Goal: Answer question/provide support

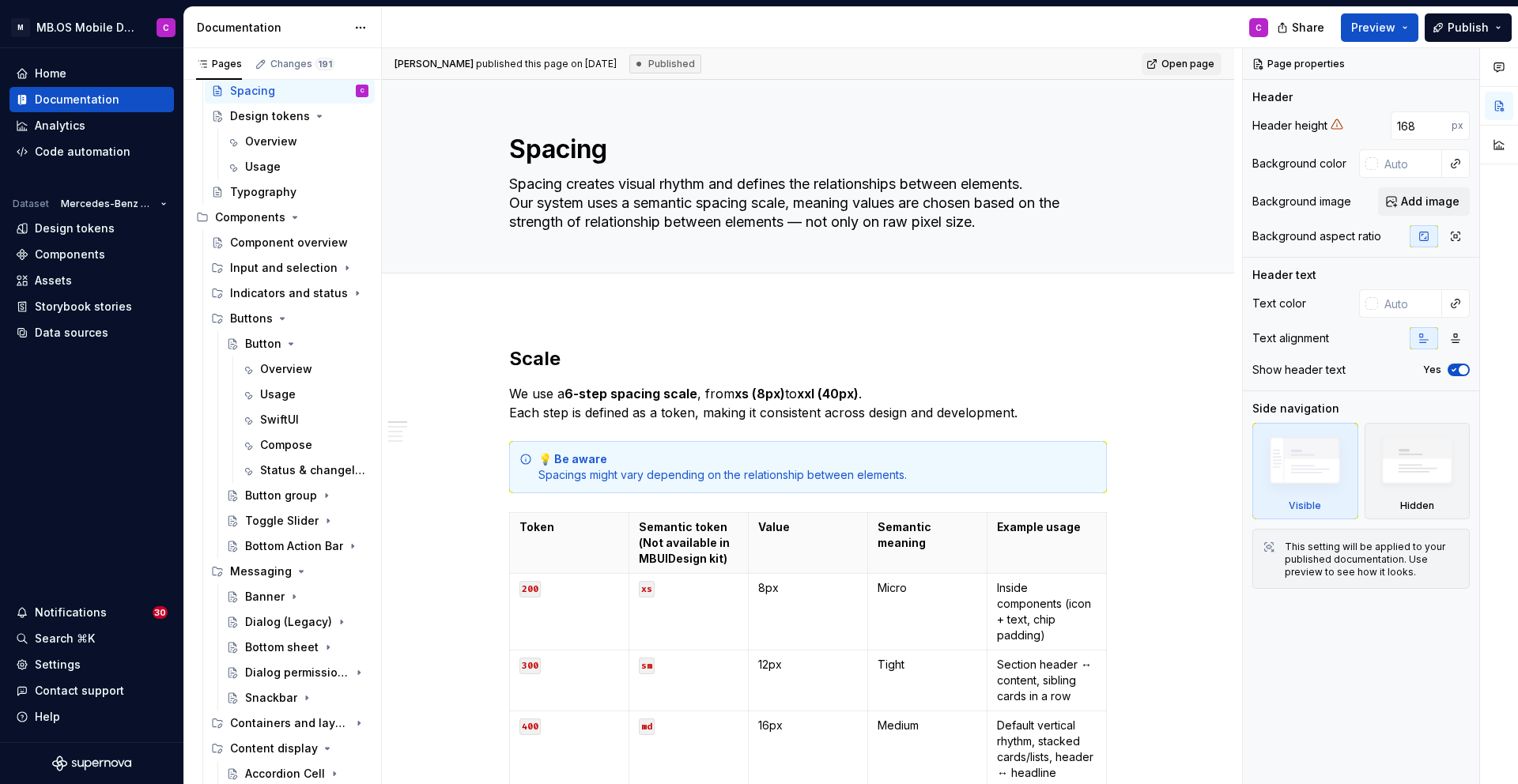
scroll to position [257, 0]
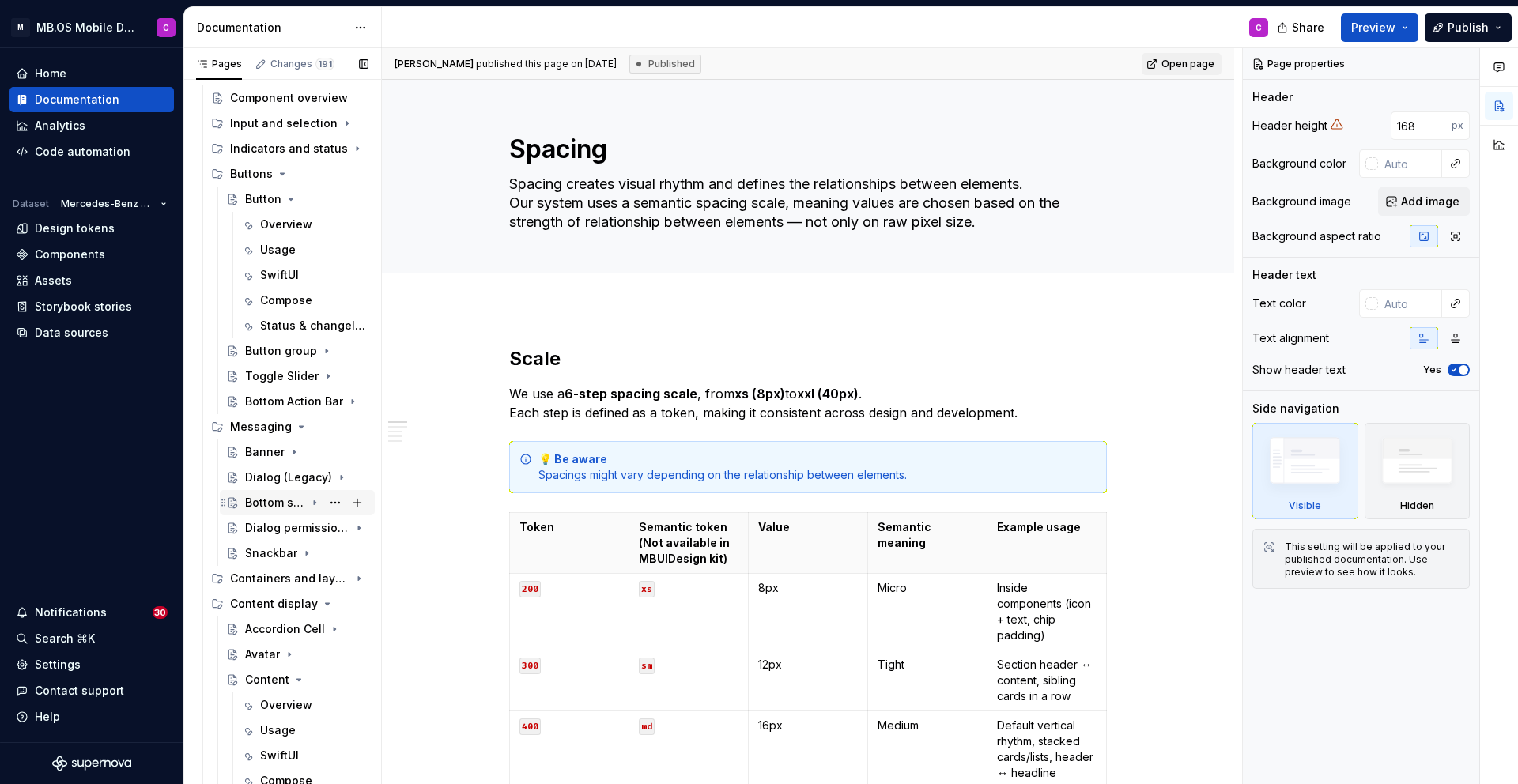
click at [283, 504] on div "Bottom sheet" at bounding box center [275, 503] width 60 height 16
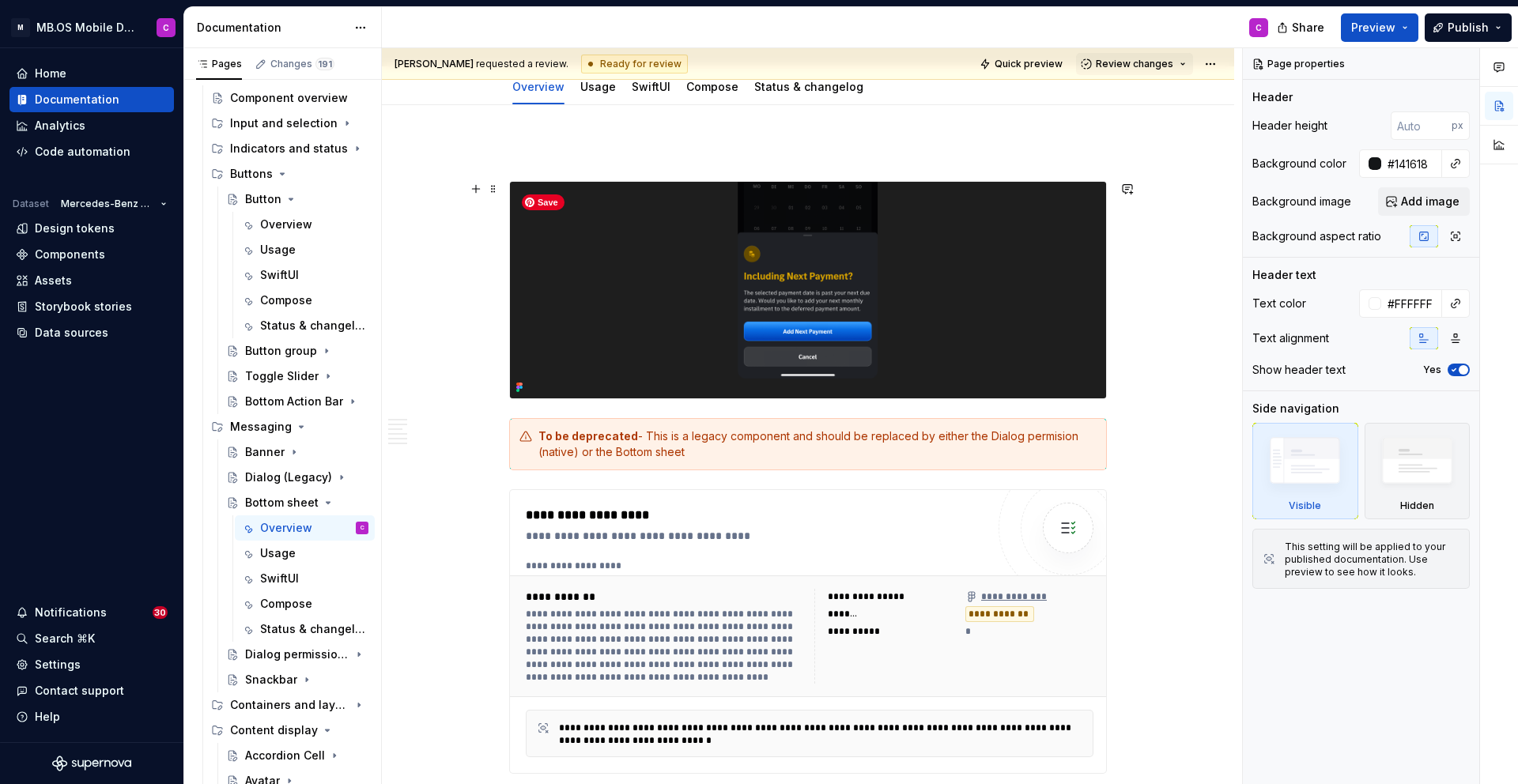
scroll to position [197, 0]
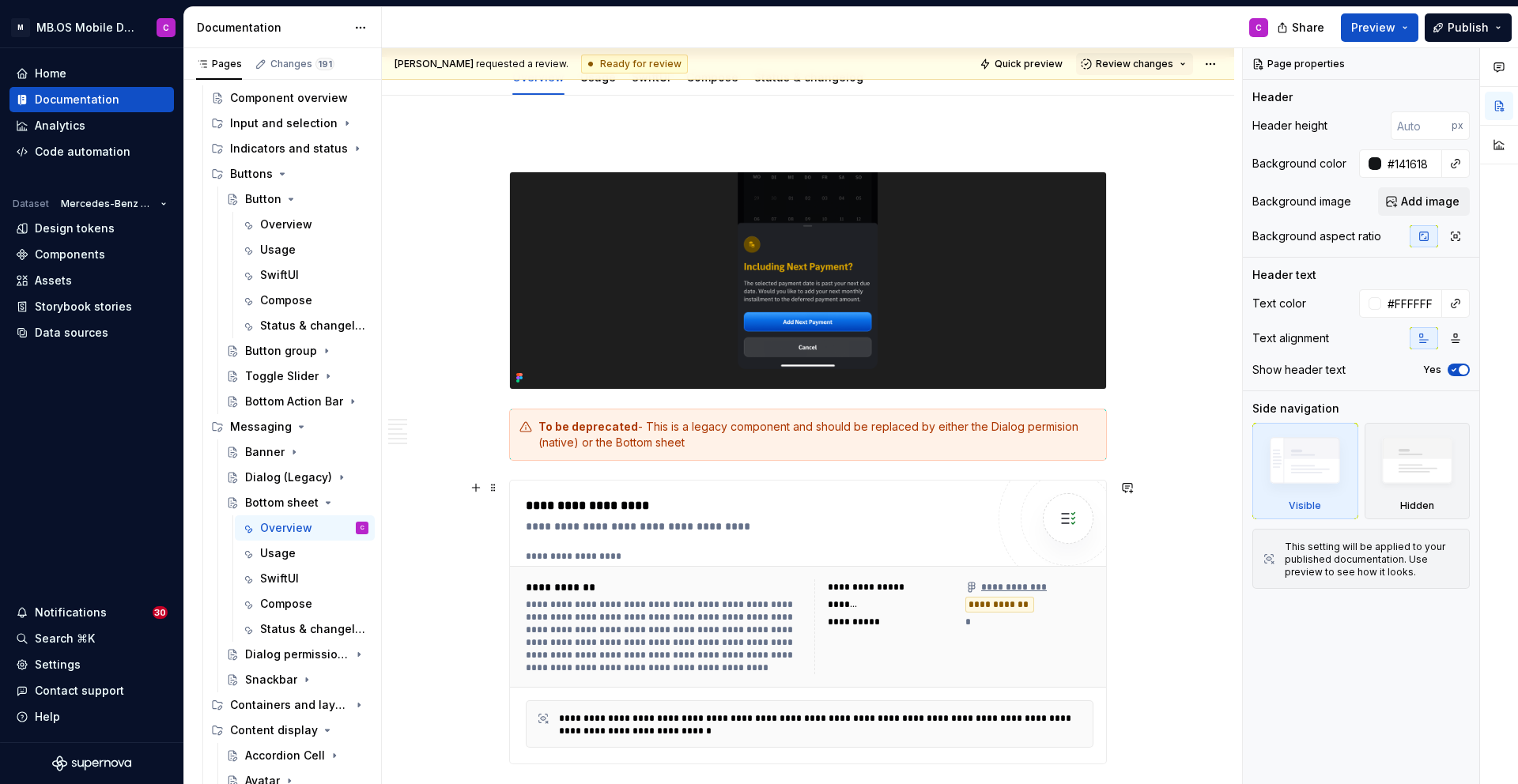
click at [681, 639] on div "**********" at bounding box center [665, 636] width 279 height 75
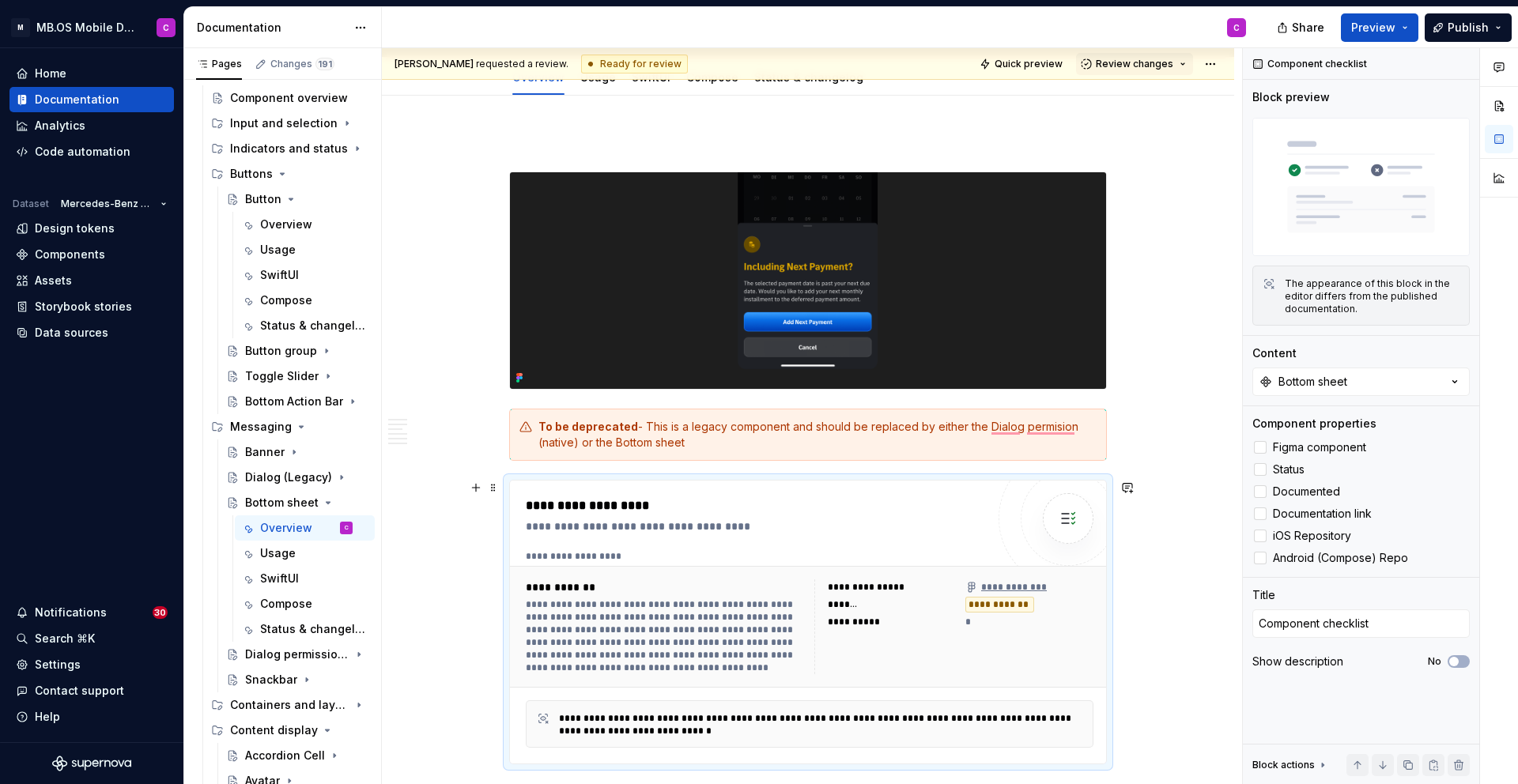
type textarea "*"
type textarea "The Bottom Sheet component provides a flexible and interactive space for displa…"
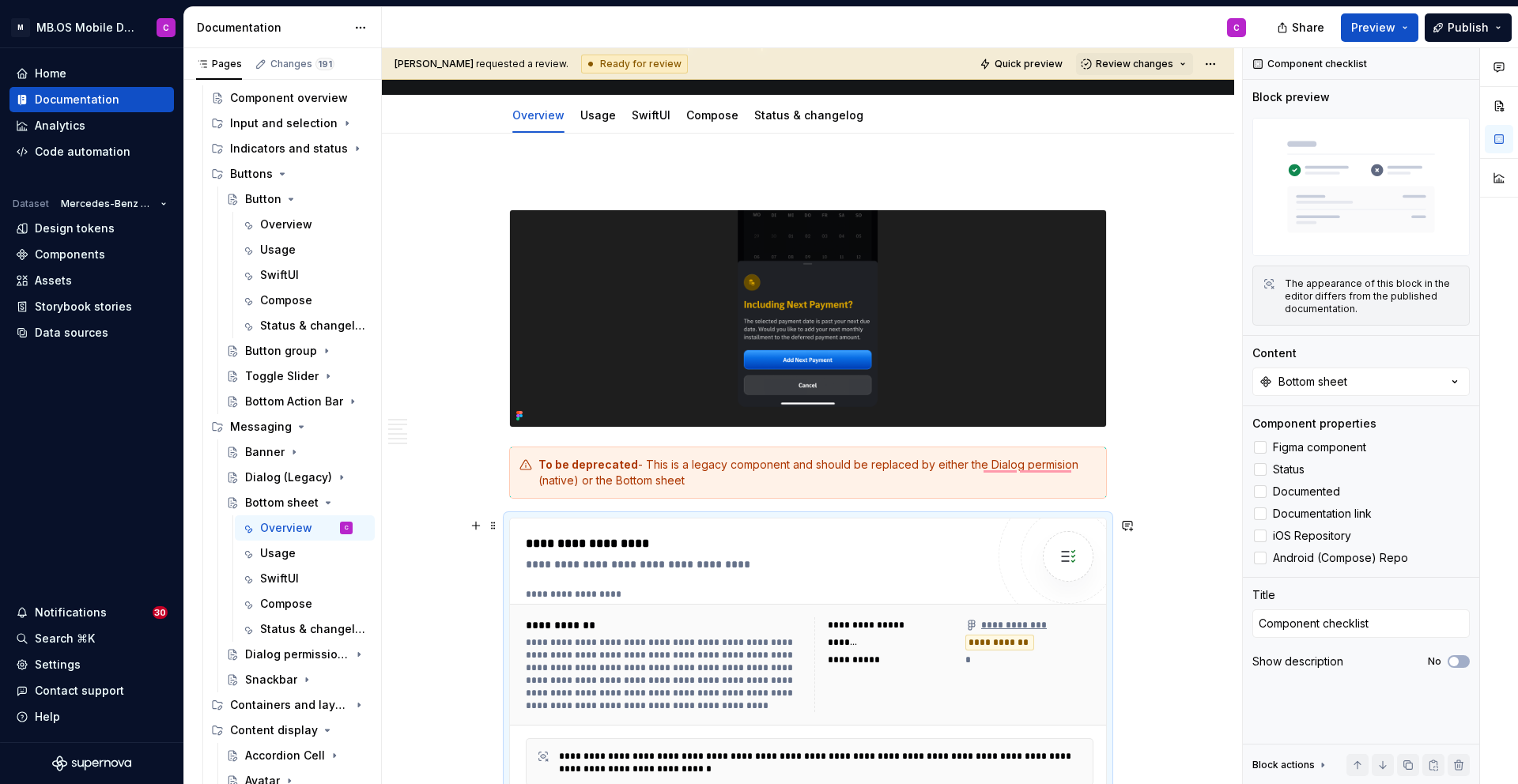
type textarea "*"
type textarea "The Bottom Sheet component provides a flexible and interactive space for displa…"
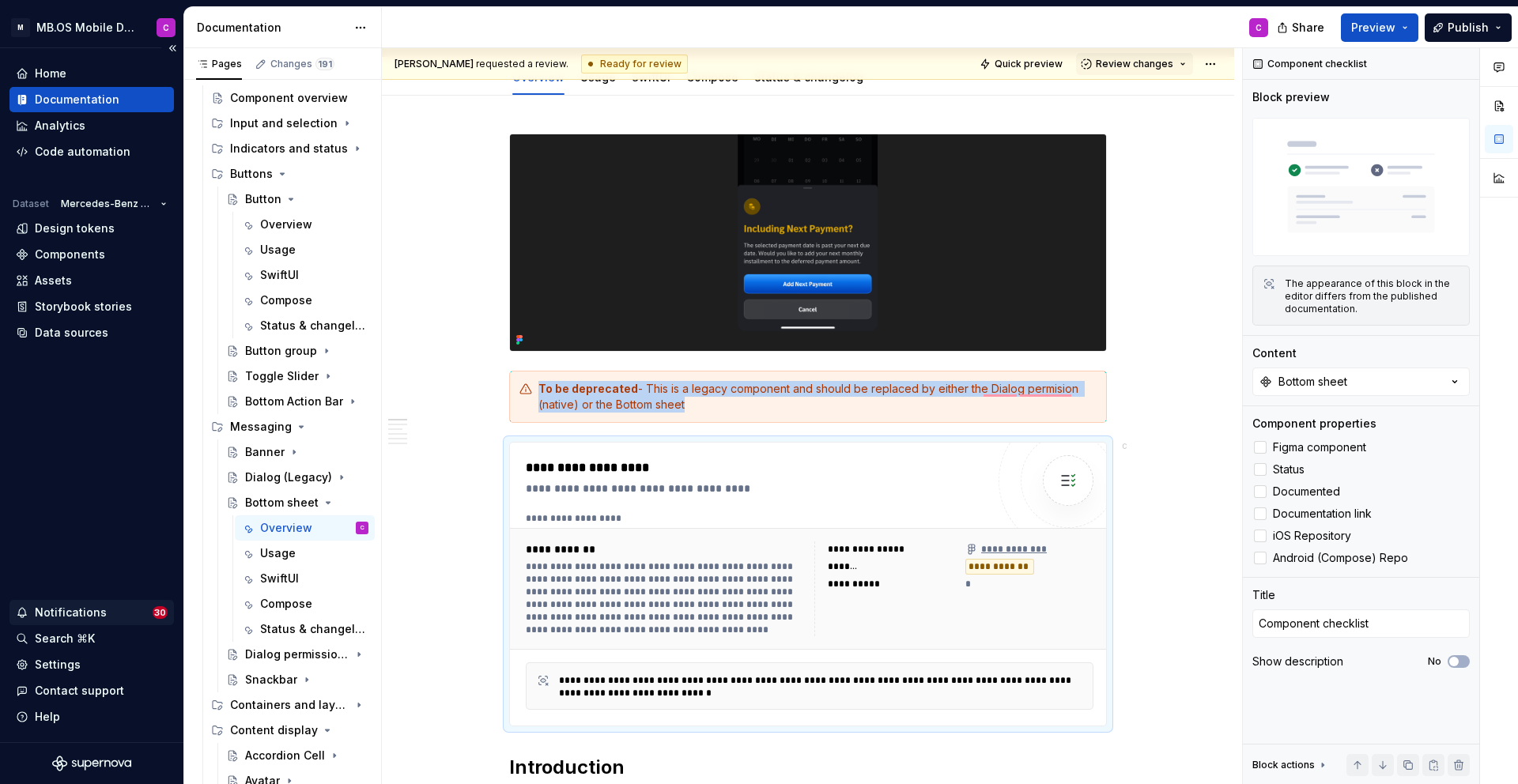
click at [163, 614] on span "30" at bounding box center [160, 613] width 15 height 12
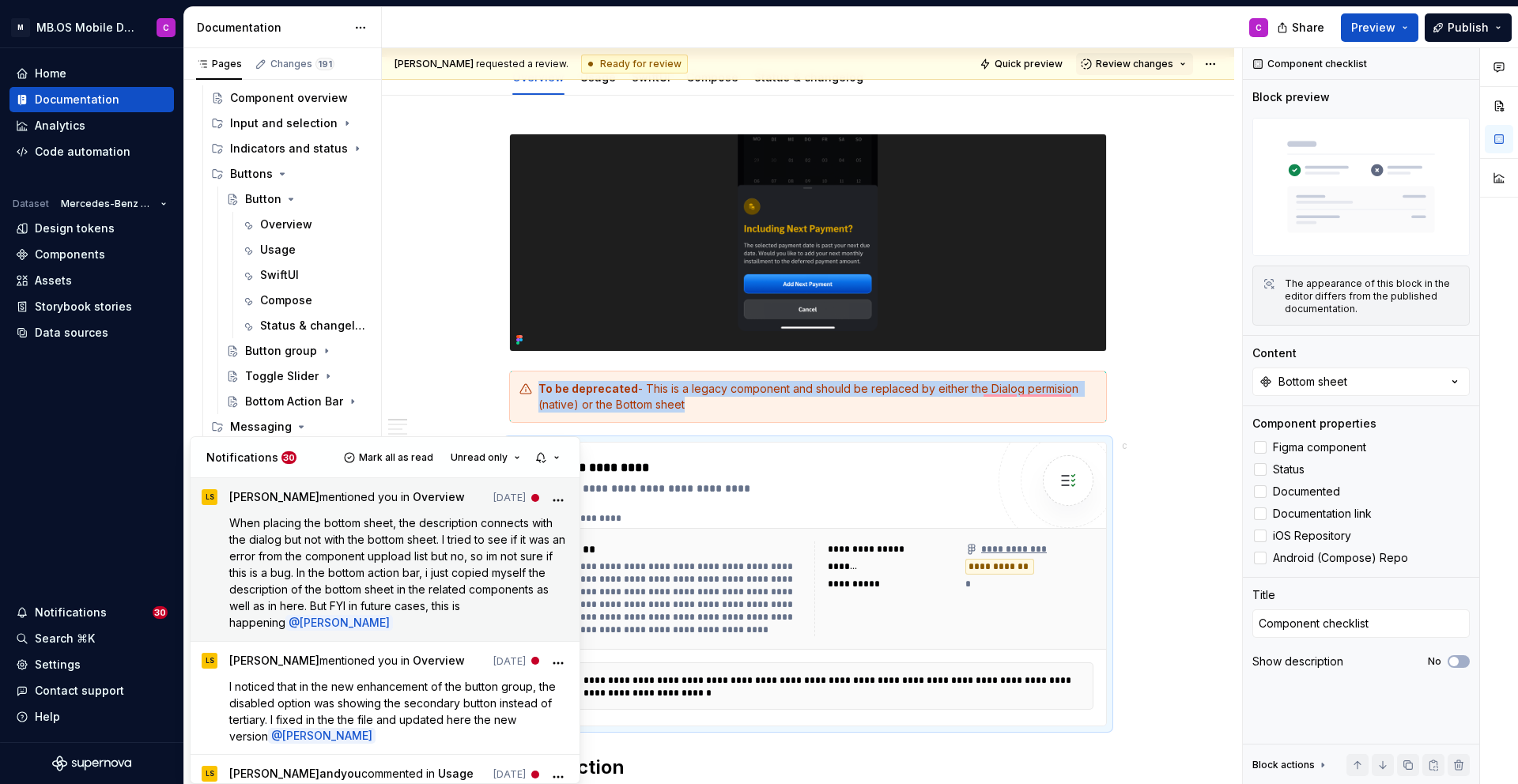
click at [557, 495] on icon "More" at bounding box center [558, 500] width 16 height 16
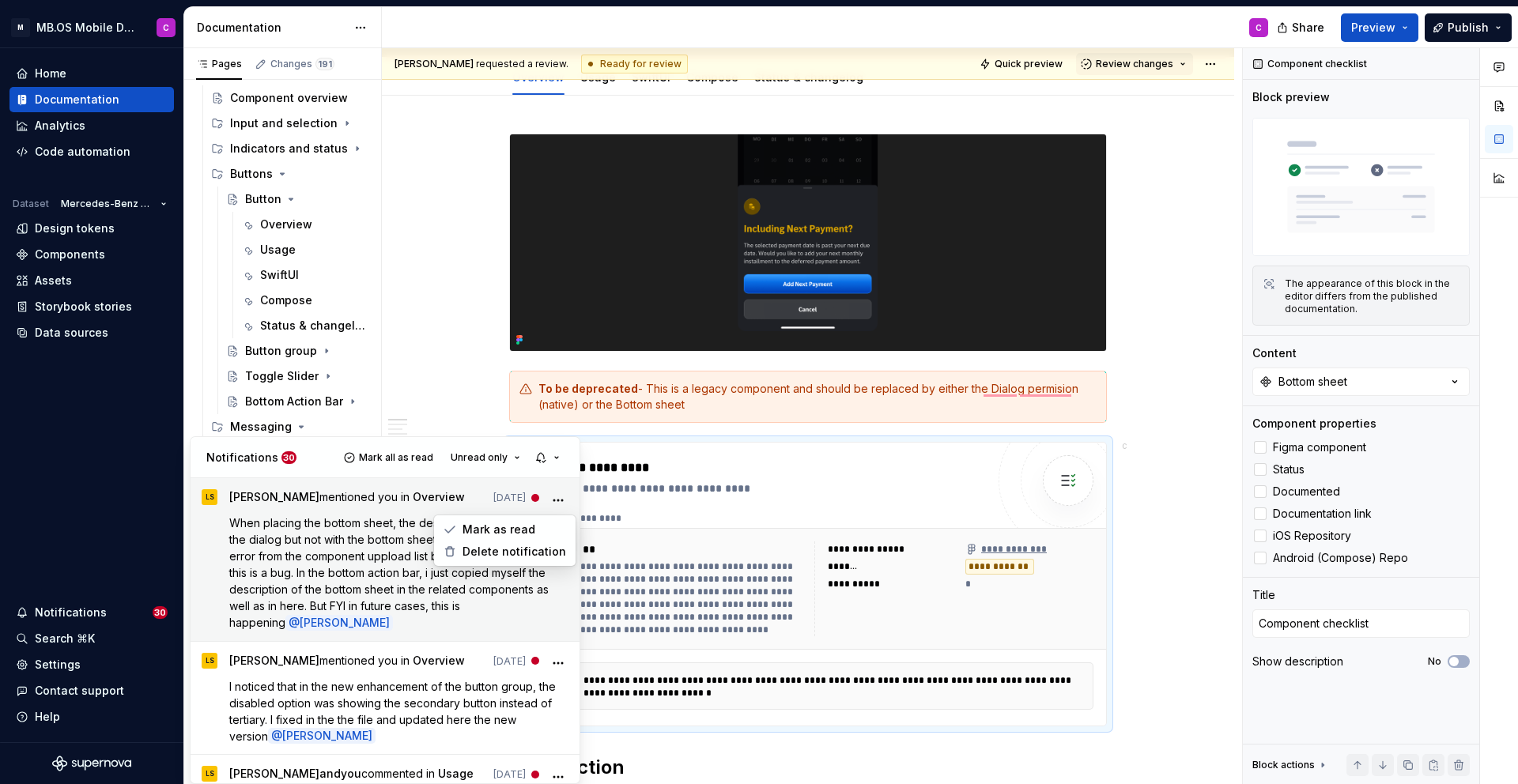
click at [352, 536] on span "When placing the bottom sheet, the description connects with the dialog but not…" at bounding box center [399, 572] width 339 height 113
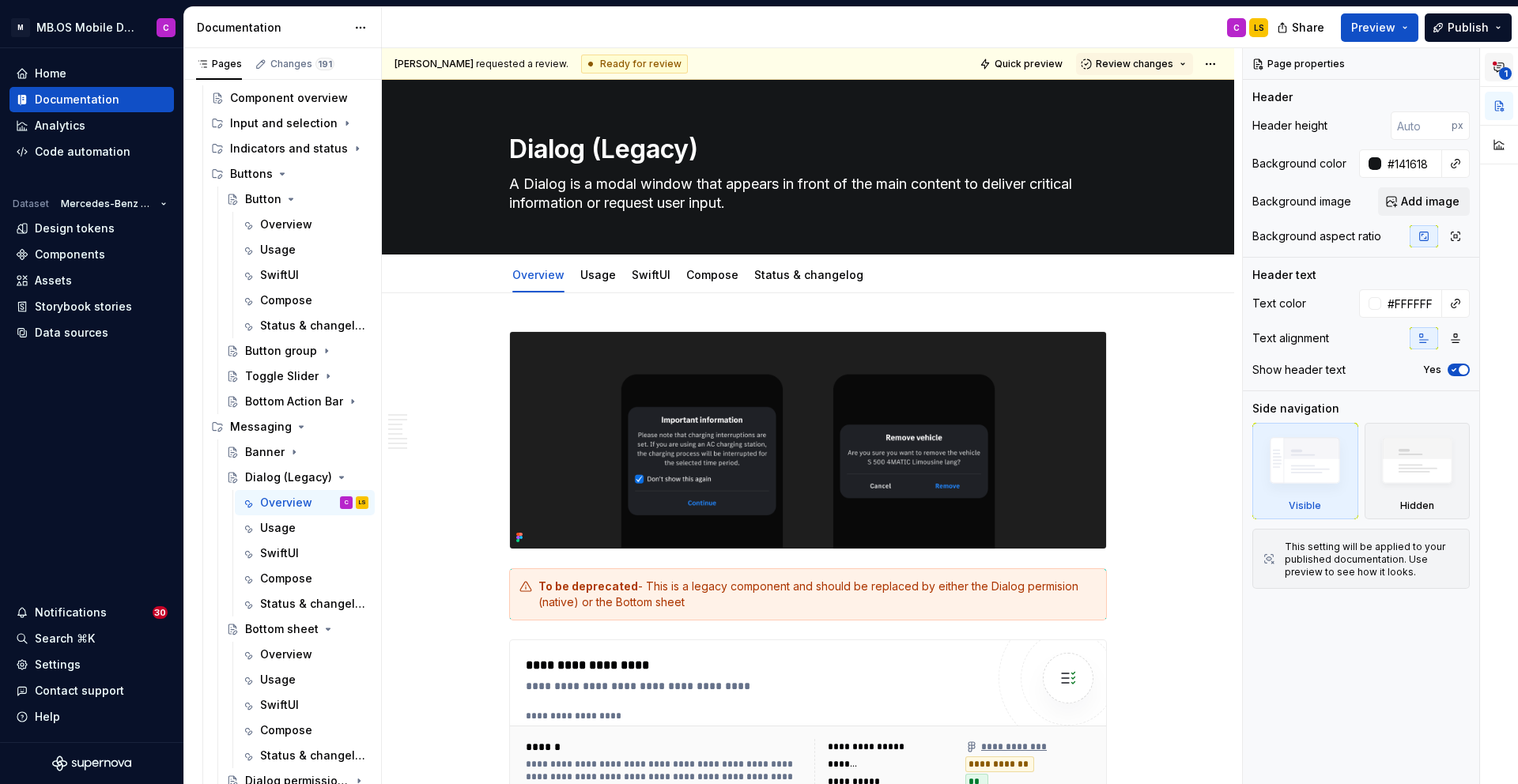
click at [1501, 73] on span "1" at bounding box center [1505, 74] width 12 height 12
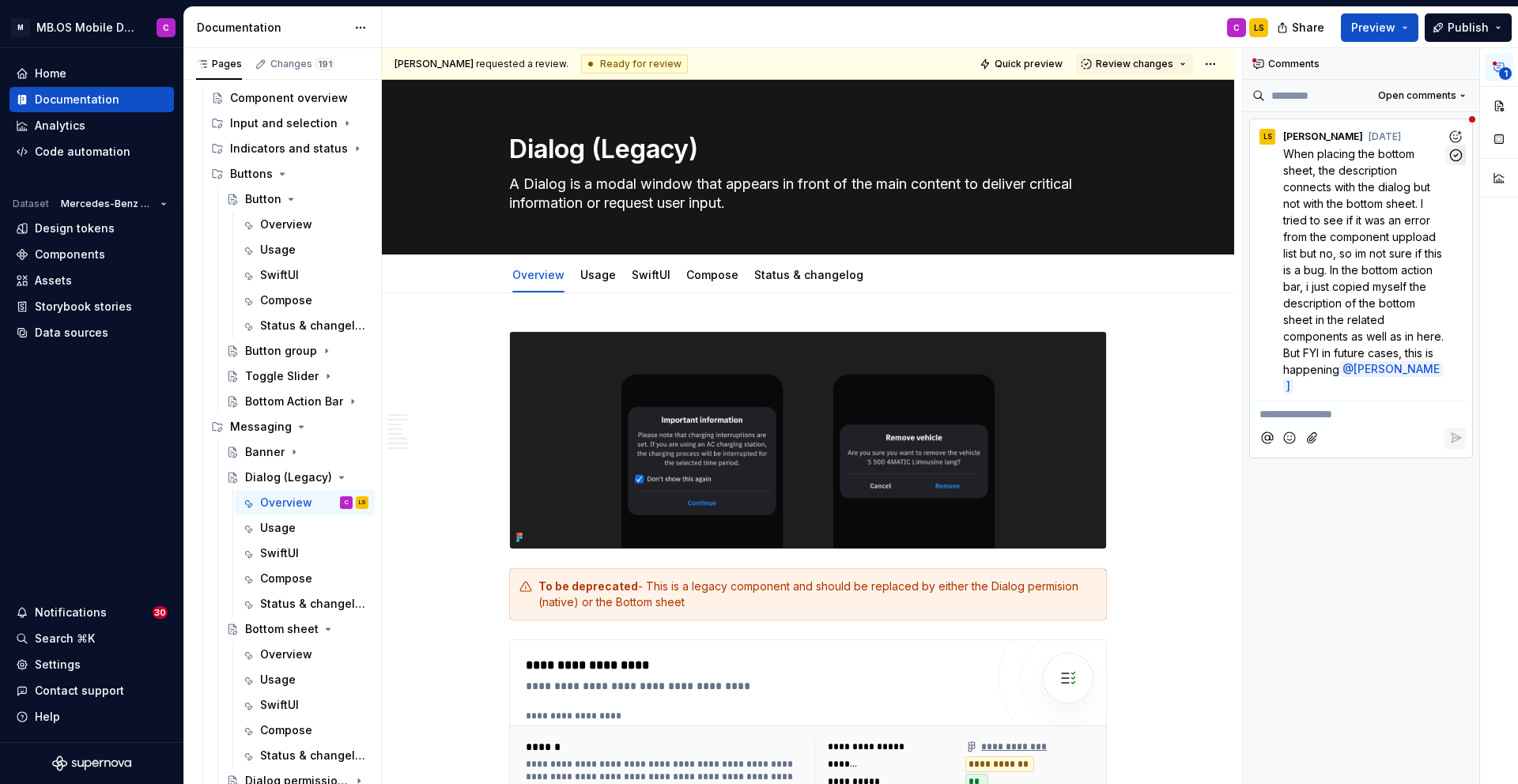
scroll to position [7, 0]
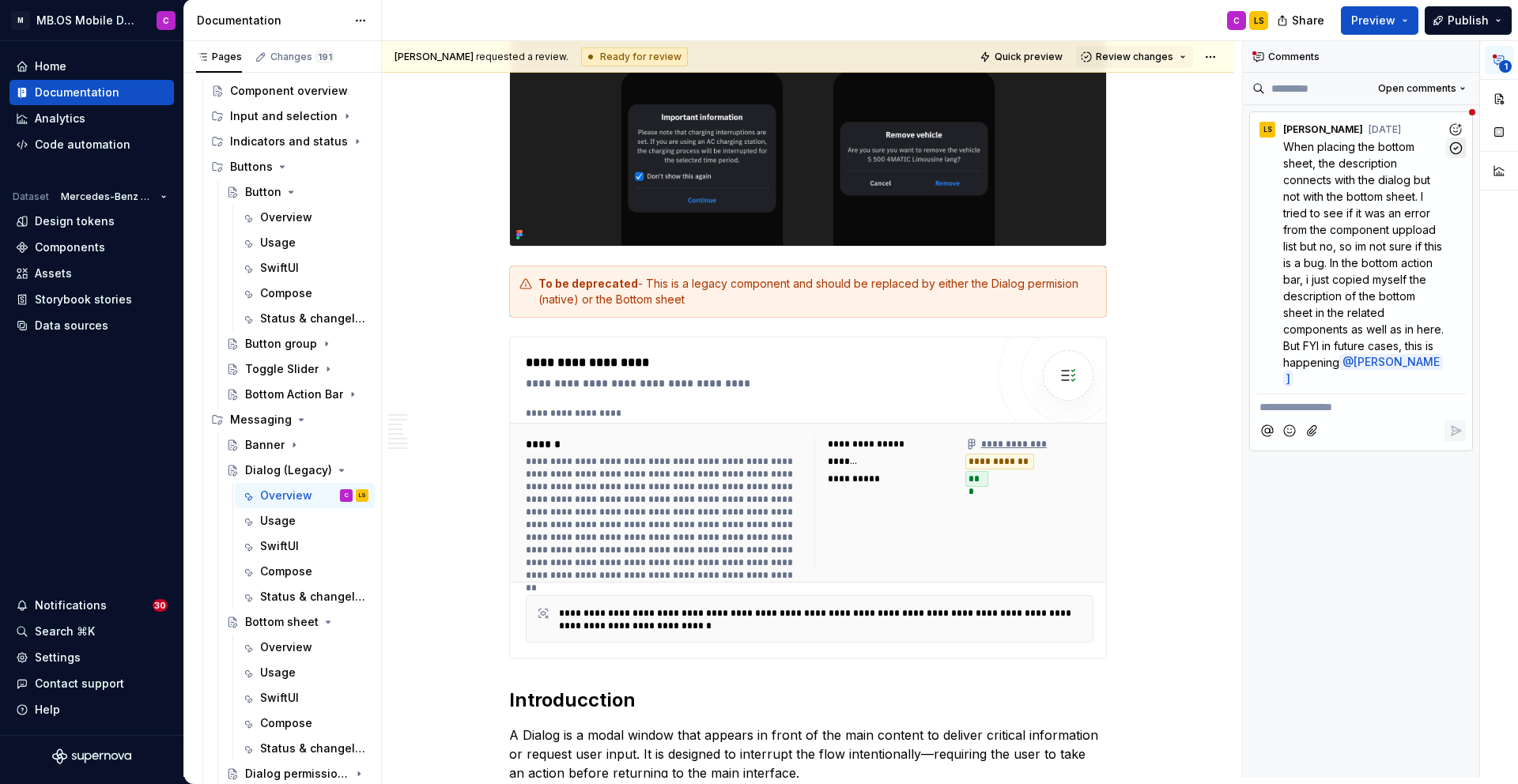
click at [1454, 154] on icon "button" at bounding box center [1455, 147] width 15 height 15
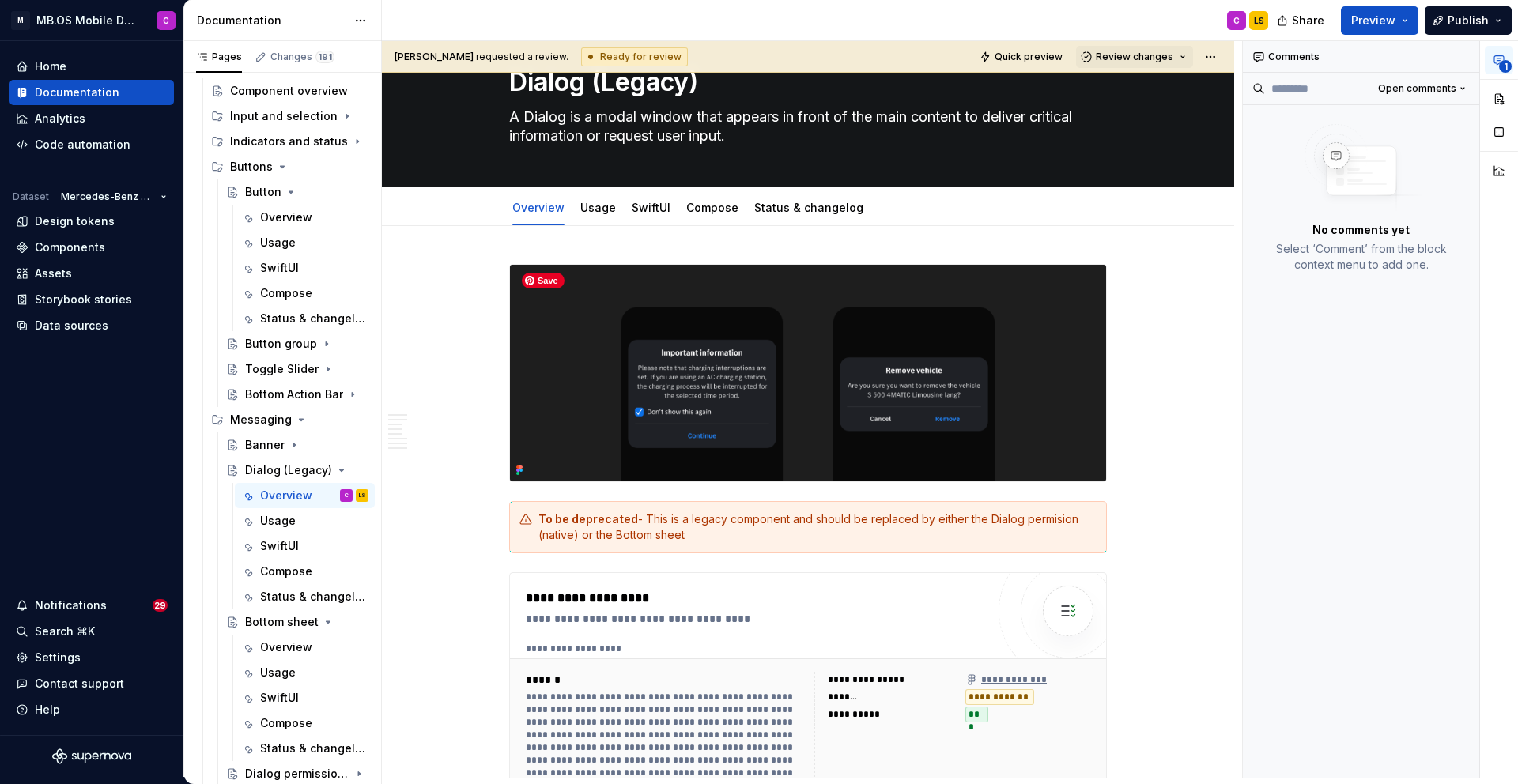
scroll to position [0, 0]
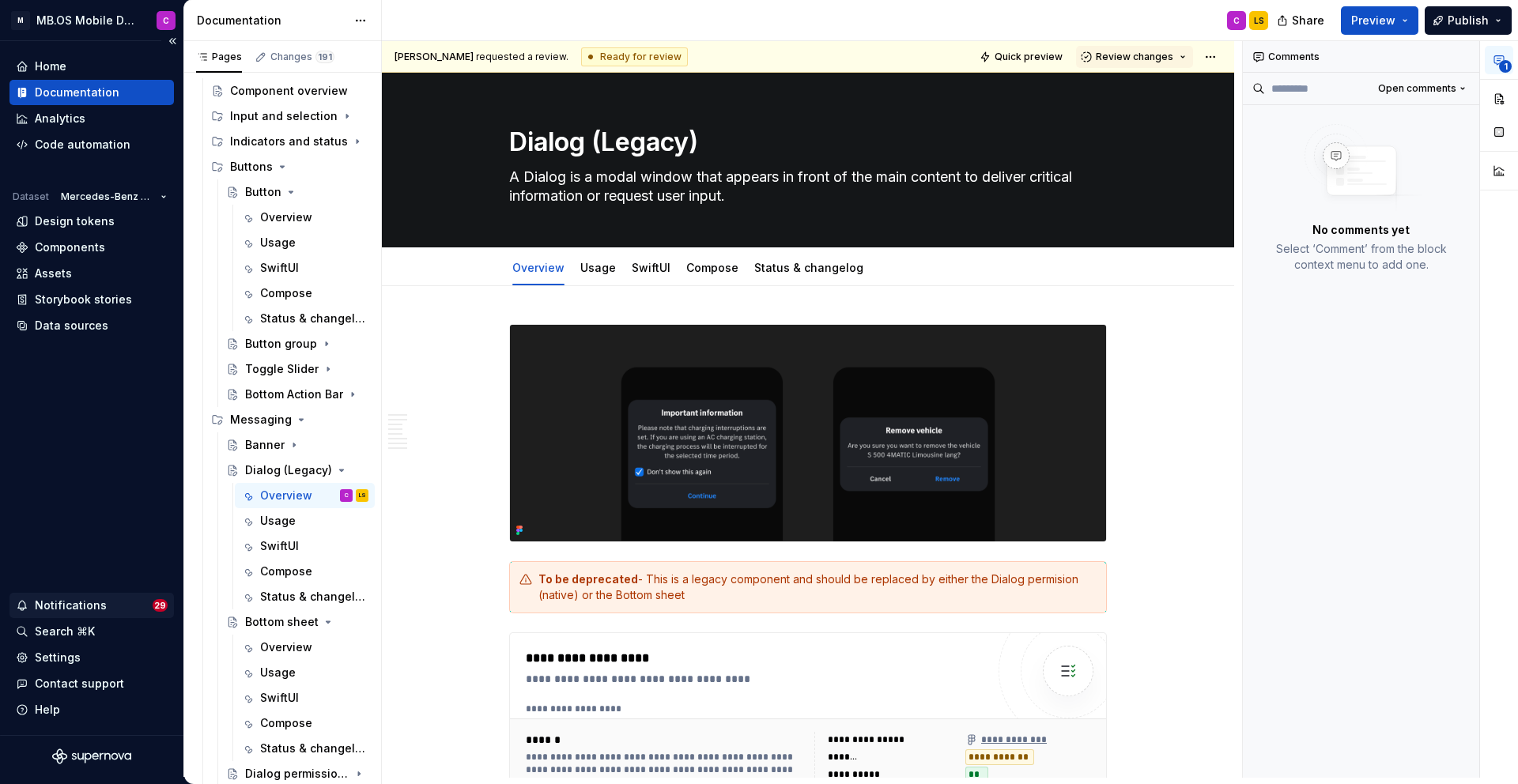
click at [70, 598] on div "Notifications" at bounding box center [70, 606] width 72 height 16
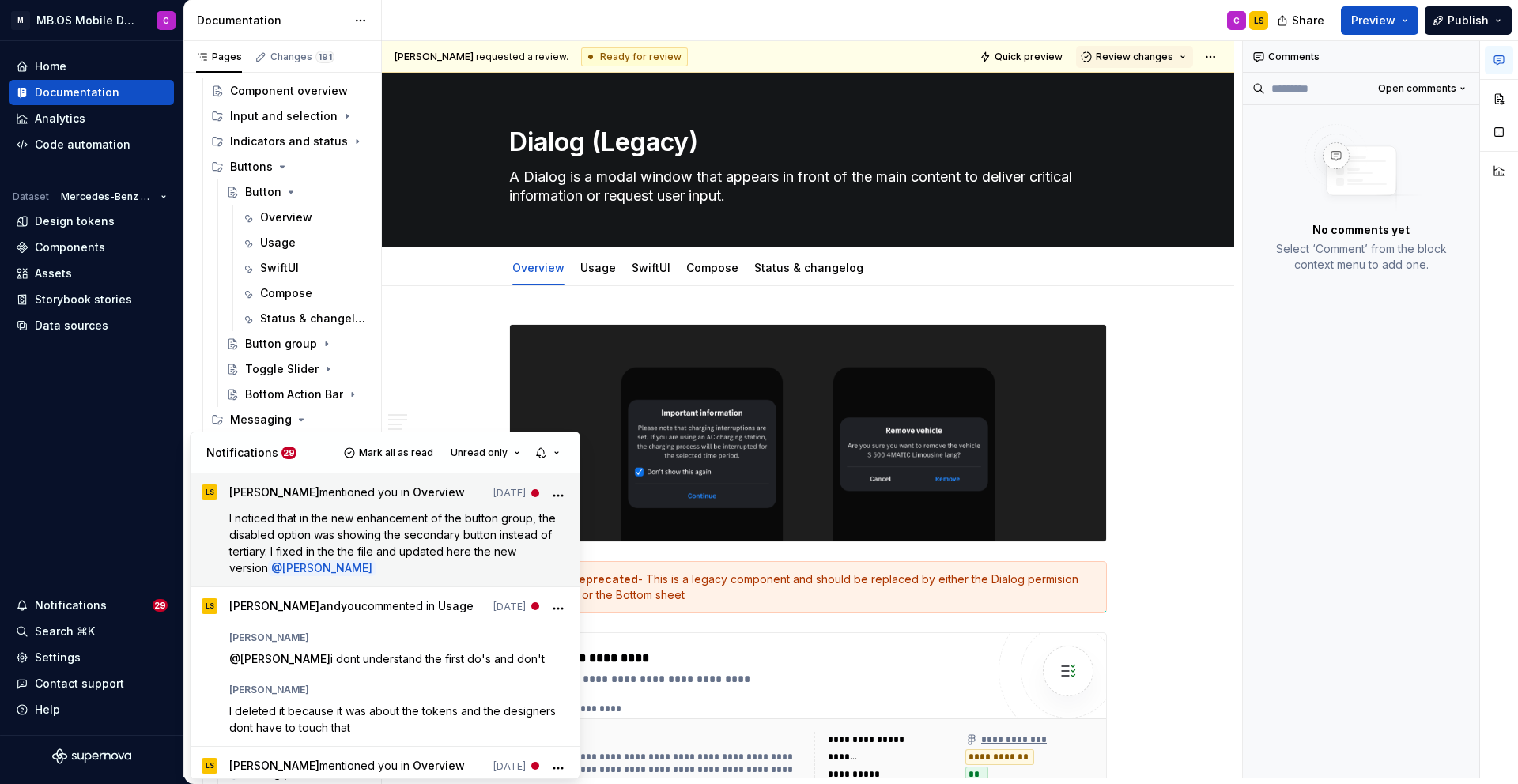
click at [342, 536] on span "I noticed that in the new enhancement of the button group, the disabled option …" at bounding box center [393, 542] width 330 height 63
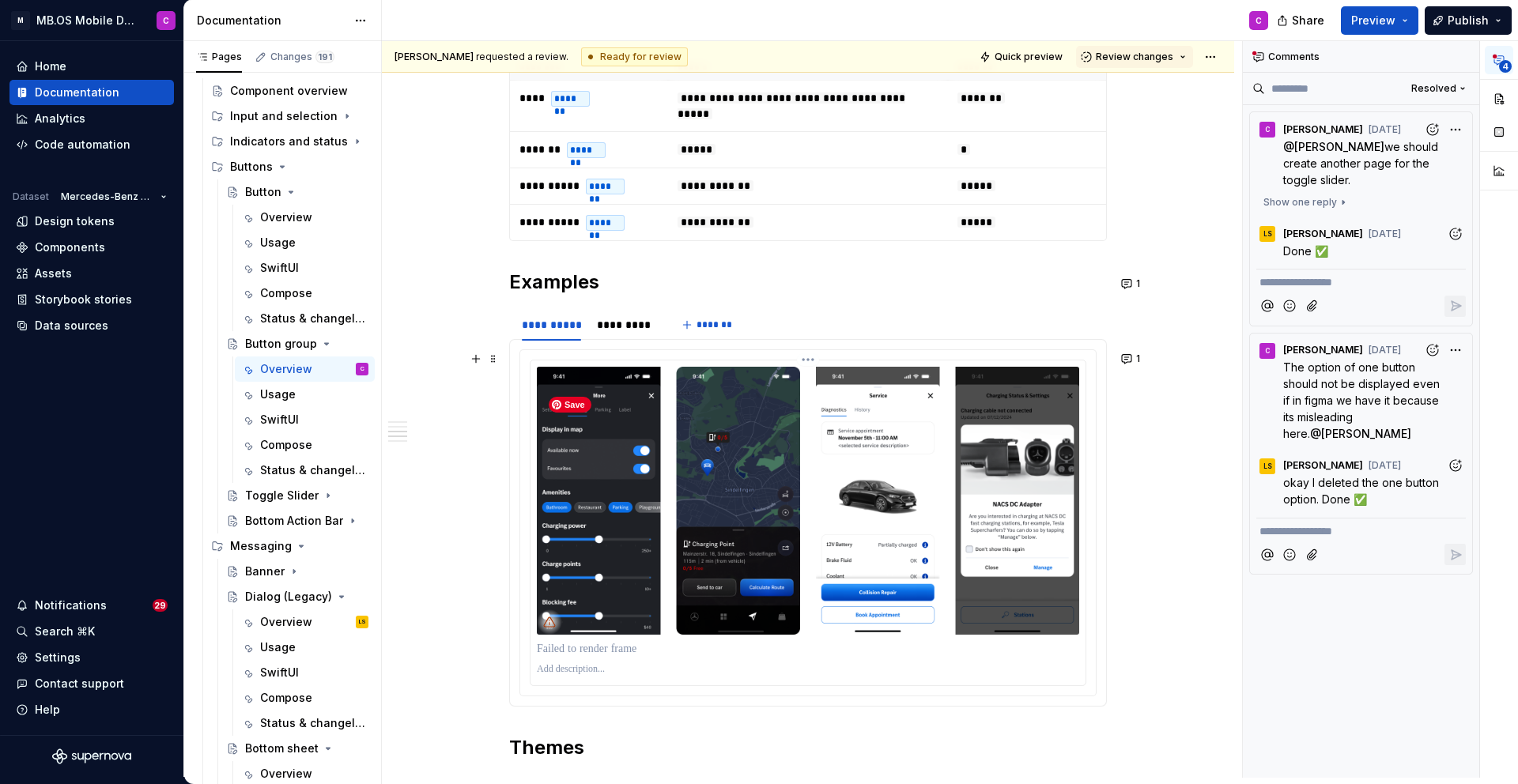
scroll to position [2008, 0]
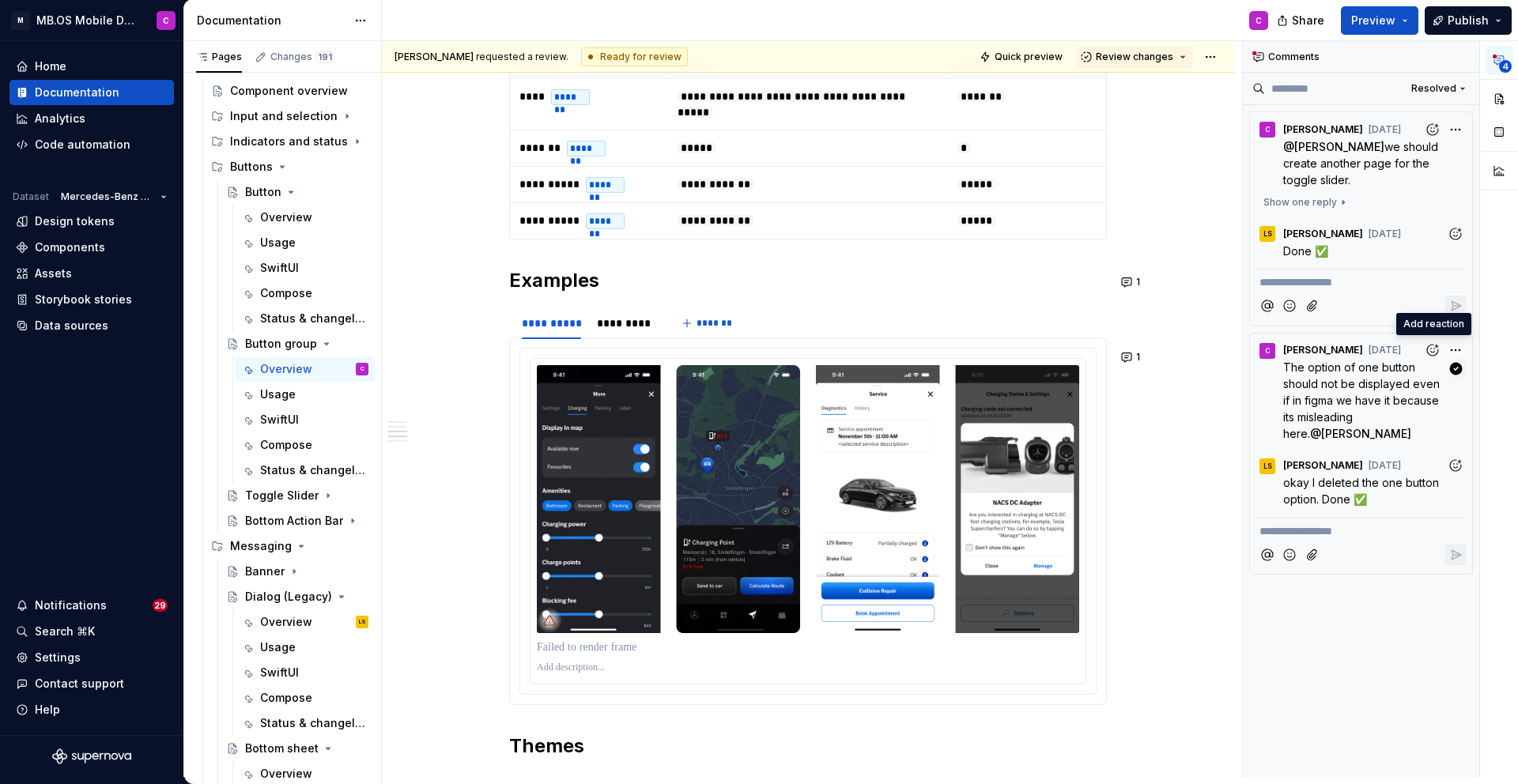
click at [1447, 349] on div "**********" at bounding box center [1380, 408] width 275 height 736
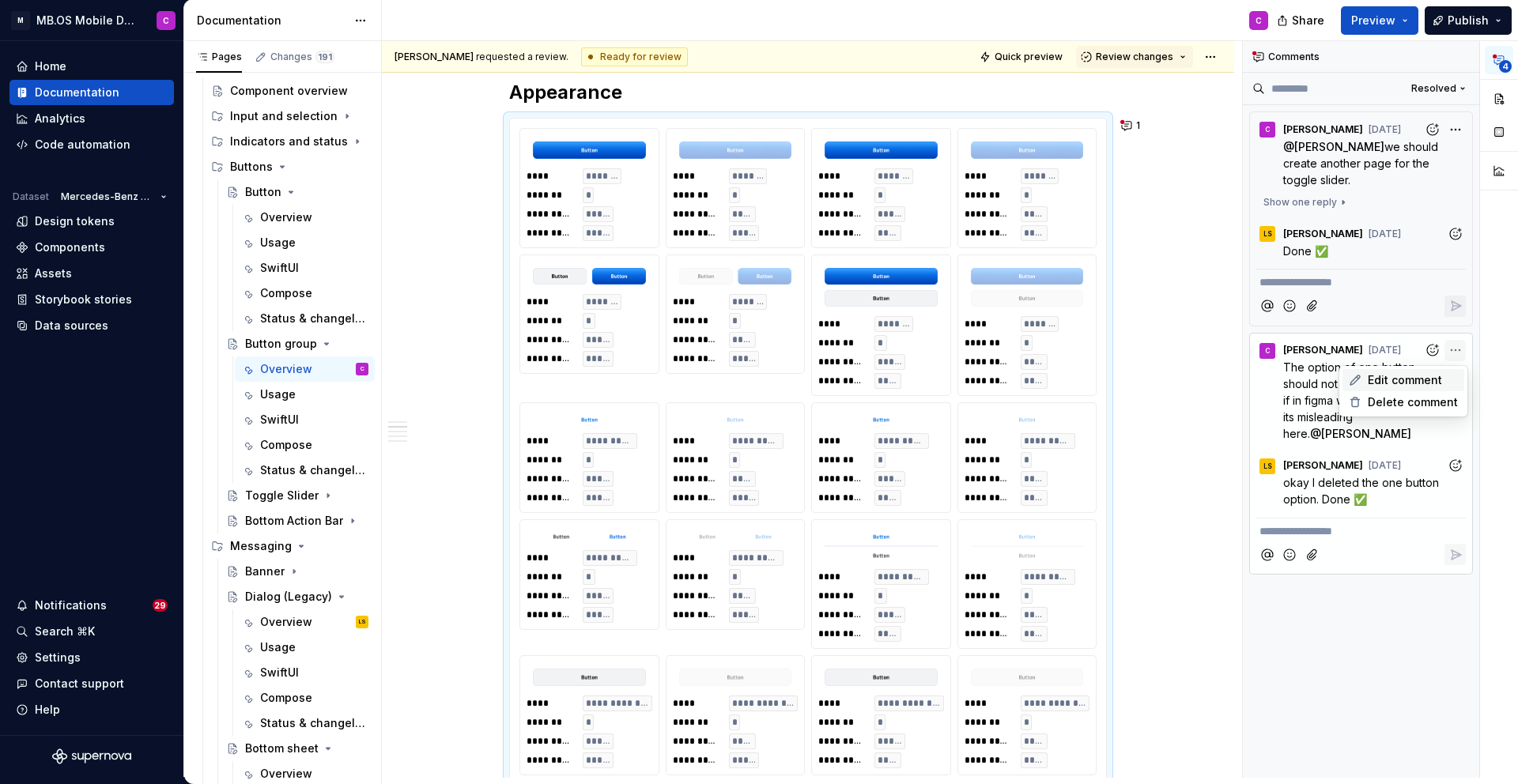
scroll to position [1076, 0]
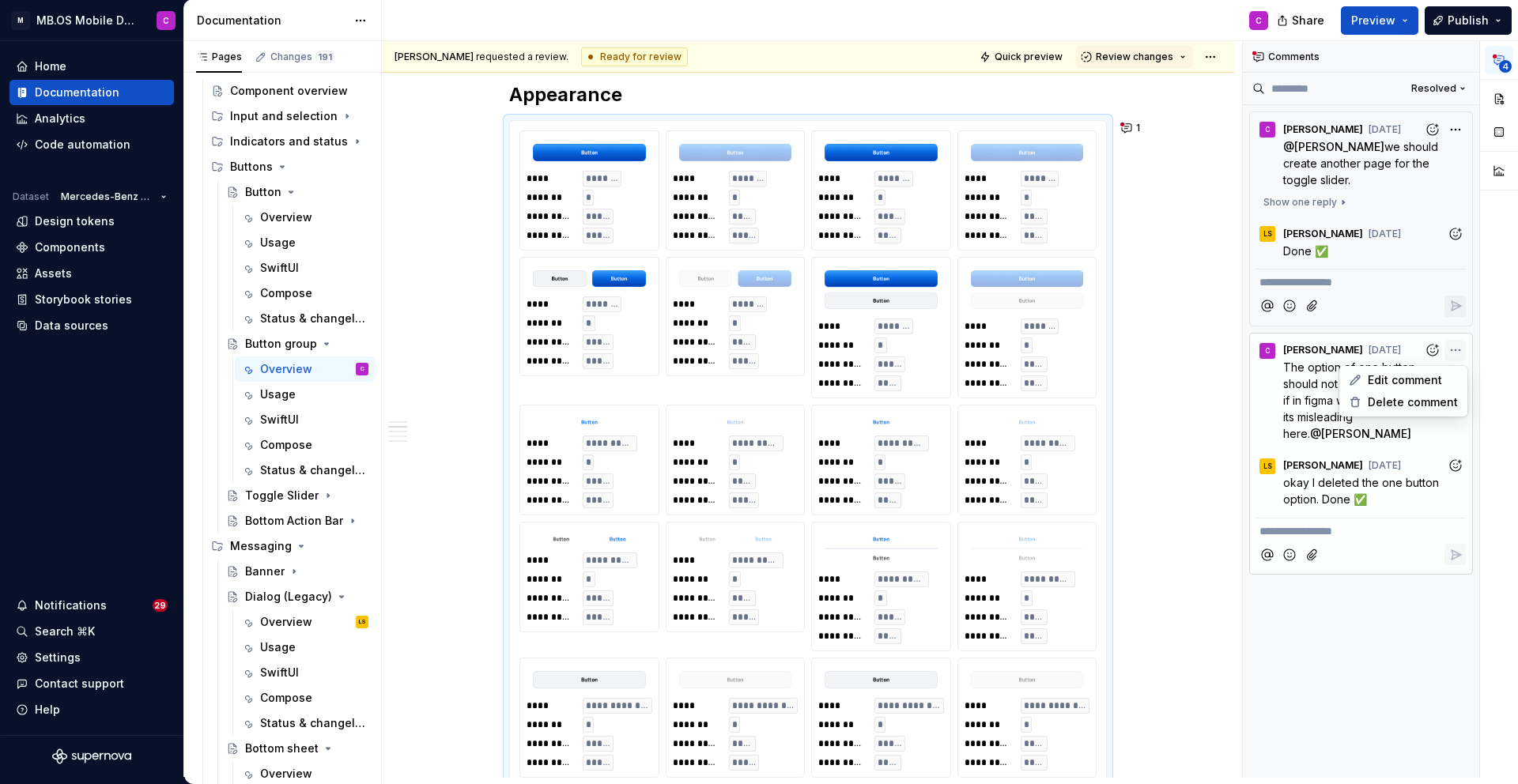
click at [1411, 294] on div "**********" at bounding box center [1380, 408] width 275 height 736
click at [1455, 87] on span "Resolved" at bounding box center [1434, 89] width 45 height 12
click at [1413, 119] on div "Open comments" at bounding box center [1411, 119] width 103 height 16
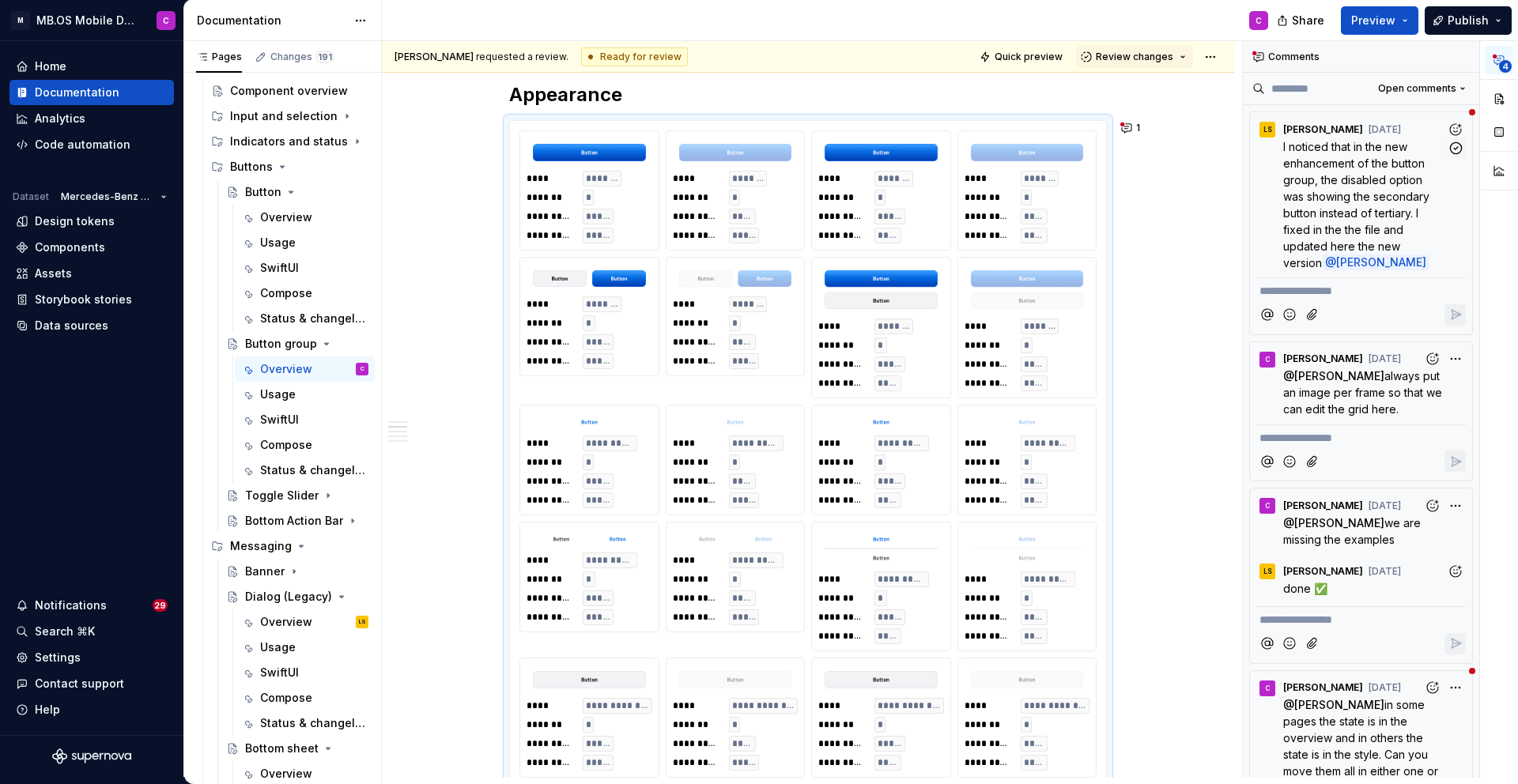
click at [1327, 213] on span "I noticed that in the new enhancement of the button group, the disabled option …" at bounding box center [1357, 205] width 149 height 130
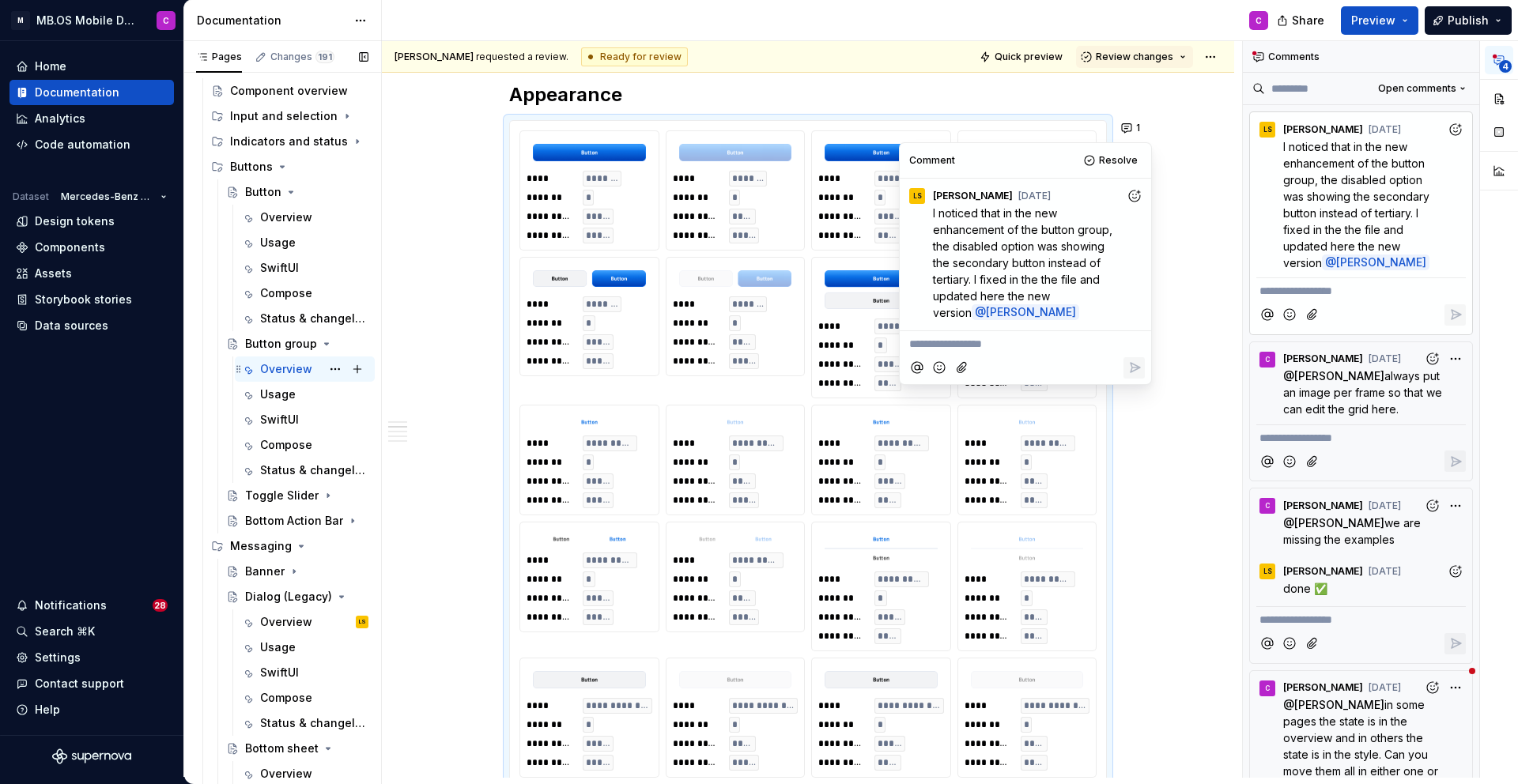
type textarea "*"
